Goal: Information Seeking & Learning: Learn about a topic

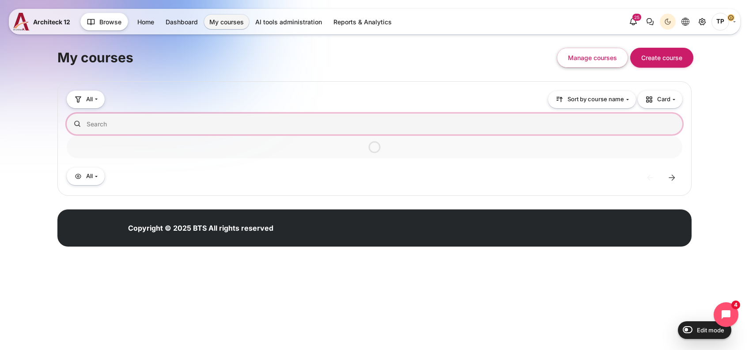
click at [235, 114] on input "Search courses" at bounding box center [375, 124] width 616 height 21
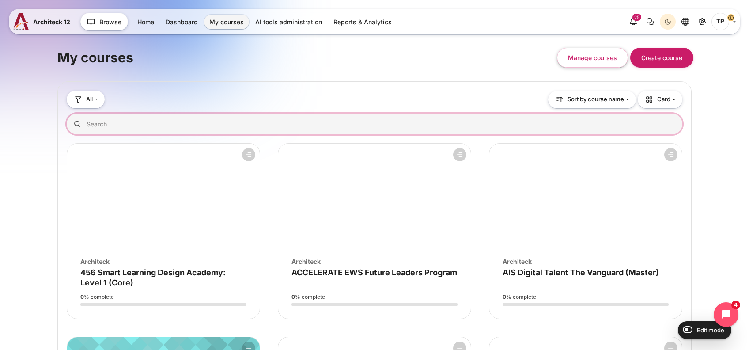
click at [228, 121] on input "Search courses" at bounding box center [375, 124] width 616 height 21
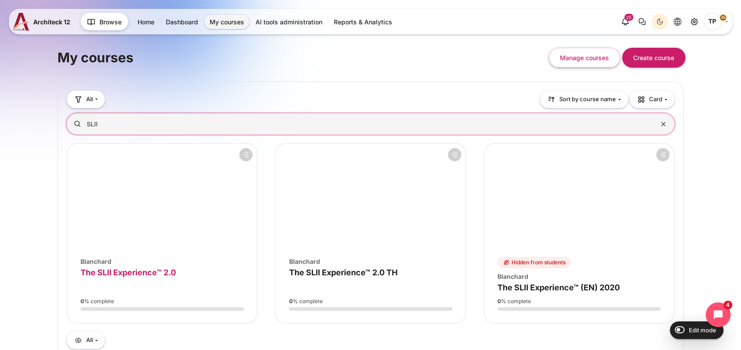
type input "SLII"
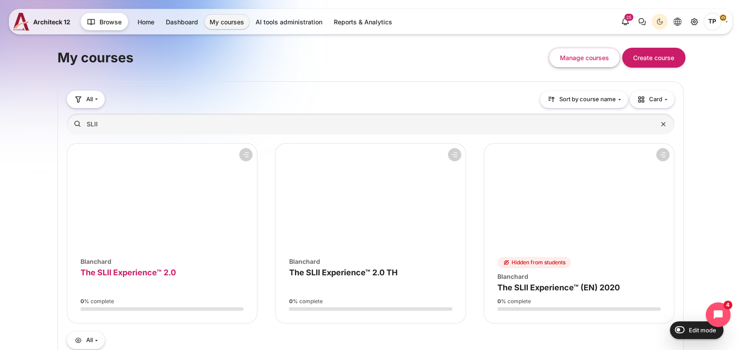
click at [102, 269] on span "The SLII Experience™ 2.0" at bounding box center [127, 272] width 95 height 9
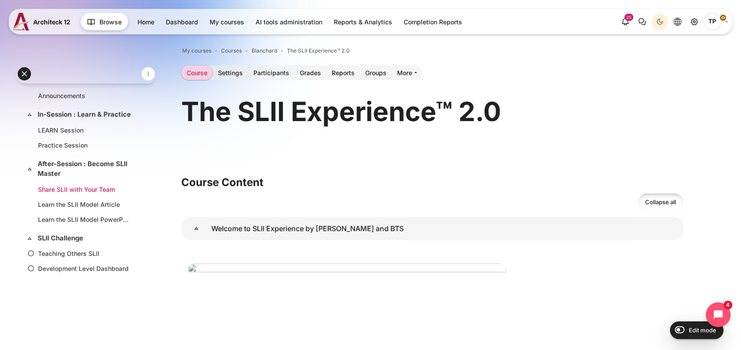
scroll to position [177, 0]
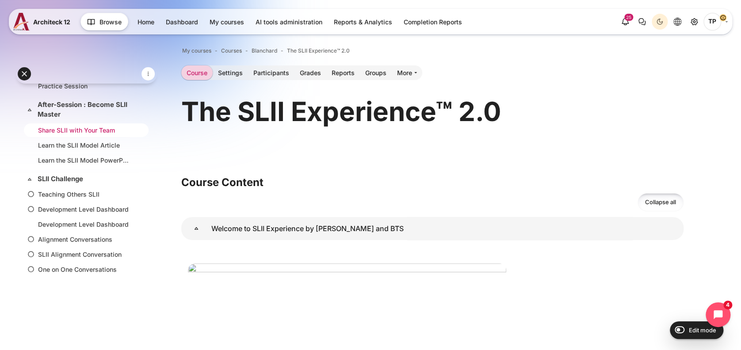
click at [95, 135] on link "Share SLII with Your Team" at bounding box center [84, 130] width 93 height 9
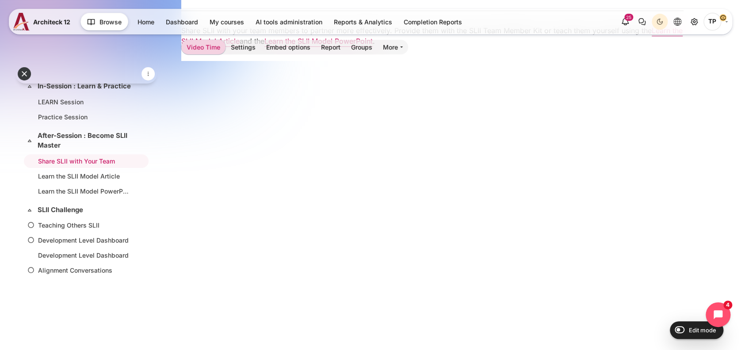
scroll to position [177, 0]
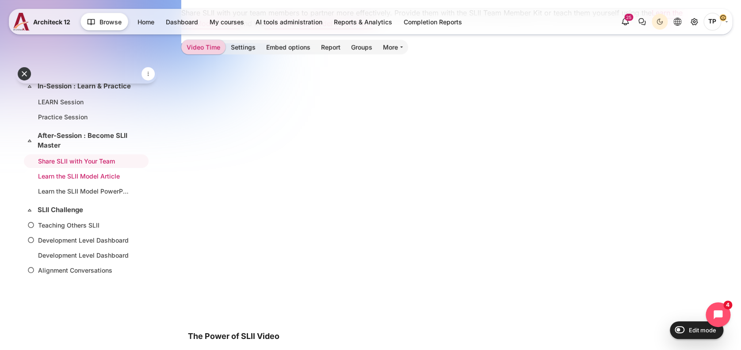
click at [65, 183] on li "Learn the SLII Model Article" at bounding box center [86, 176] width 125 height 14
click at [67, 181] on link "Learn the SLII Model Article" at bounding box center [84, 175] width 93 height 9
click at [78, 196] on link "Learn the SLII Model PowerPoint" at bounding box center [84, 190] width 93 height 9
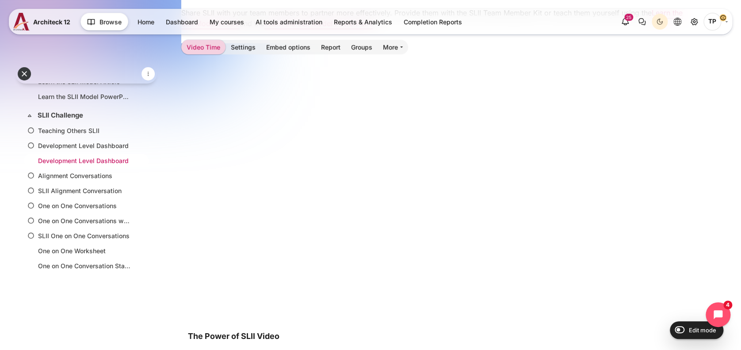
scroll to position [264, 0]
